Goal: Task Accomplishment & Management: Complete application form

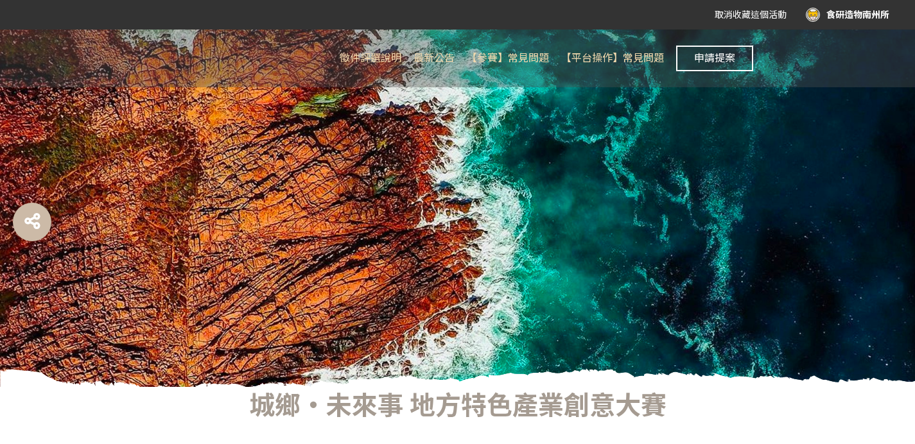
click at [840, 12] on div "食研造物南州所" at bounding box center [847, 15] width 83 height 14
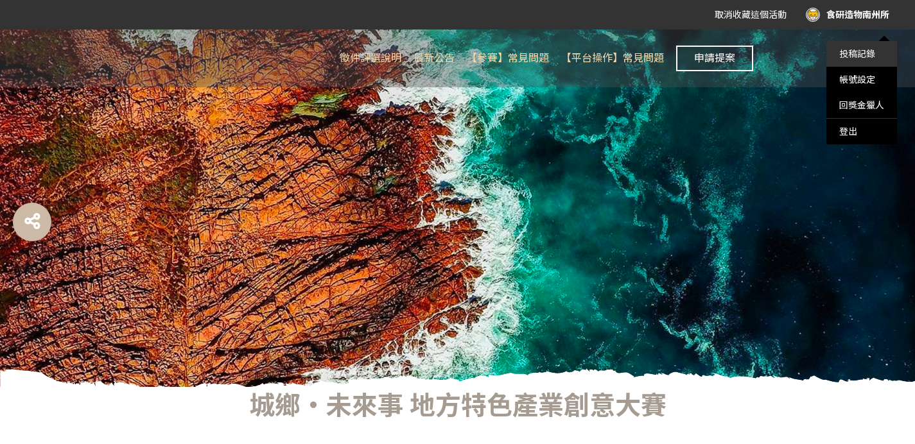
click at [867, 56] on link "投稿記錄" at bounding box center [857, 54] width 36 height 10
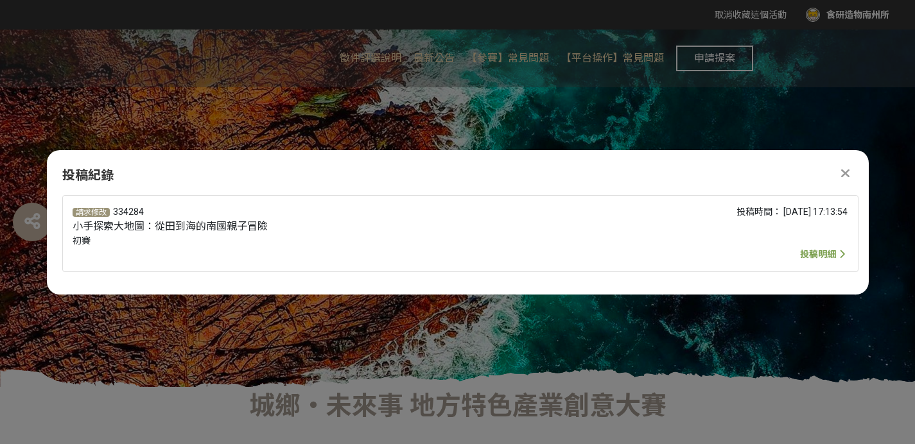
click at [814, 249] on span "投稿明細" at bounding box center [818, 254] width 36 height 10
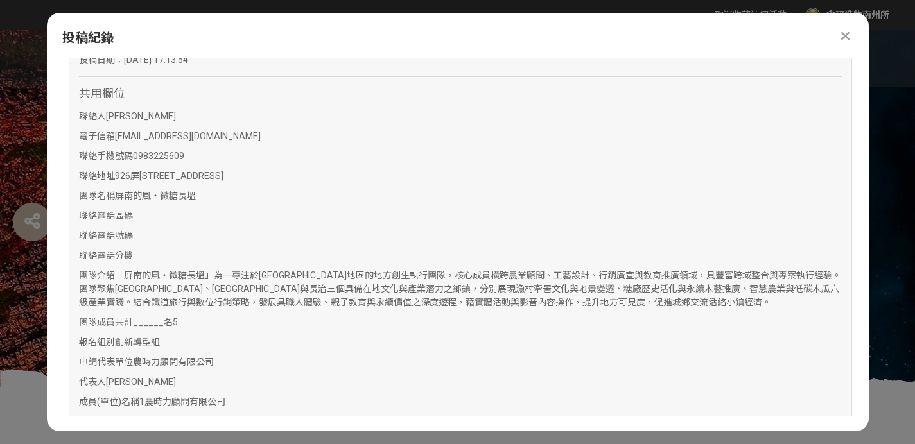
click at [304, 231] on p "聯絡電話號碼" at bounding box center [460, 235] width 763 height 13
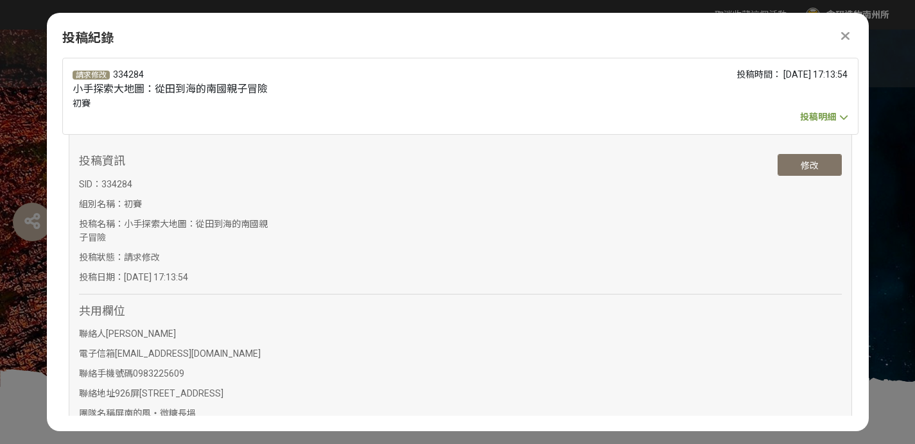
click at [801, 166] on button "修改" at bounding box center [810, 165] width 64 height 22
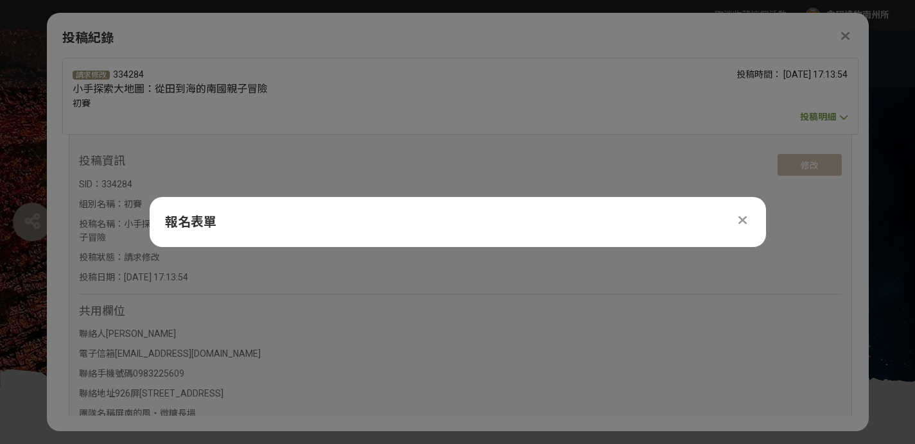
click at [305, 240] on div "報名表單" at bounding box center [458, 222] width 616 height 50
click at [261, 207] on div "報名表單" at bounding box center [458, 222] width 616 height 50
click at [258, 214] on div "報名表單" at bounding box center [458, 222] width 616 height 50
click at [180, 226] on span "報名表單" at bounding box center [190, 221] width 51 height 15
click at [744, 220] on icon at bounding box center [742, 220] width 8 height 13
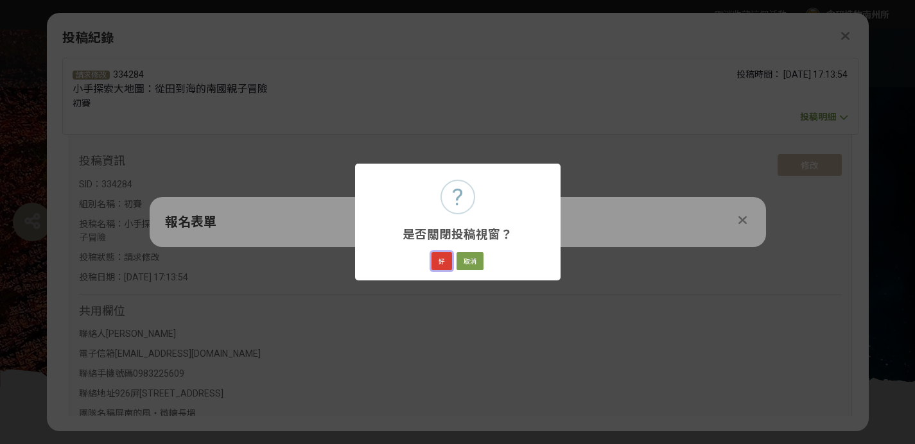
click at [440, 265] on button "好" at bounding box center [442, 261] width 21 height 18
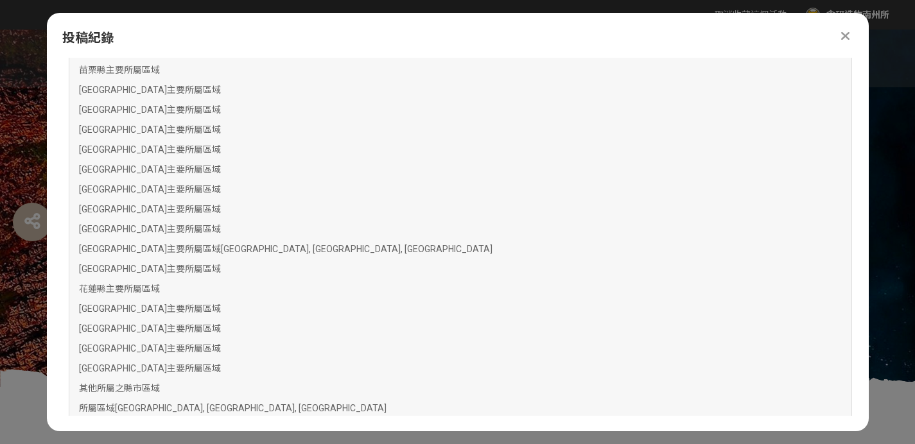
scroll to position [1325, 0]
